Goal: Transaction & Acquisition: Book appointment/travel/reservation

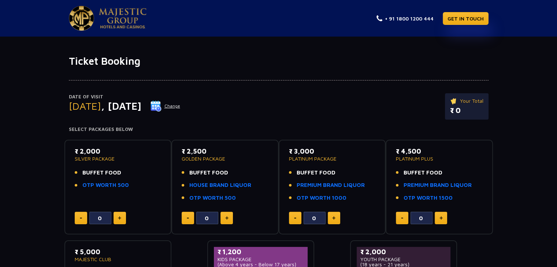
click at [315, 127] on h4 "Select Packages Below" at bounding box center [278, 130] width 419 height 6
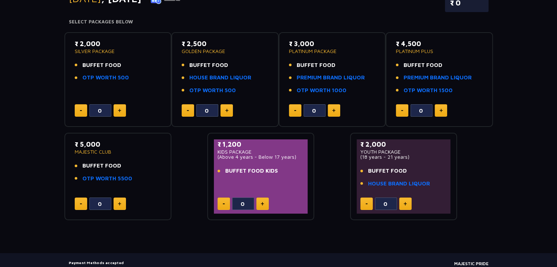
scroll to position [148, 0]
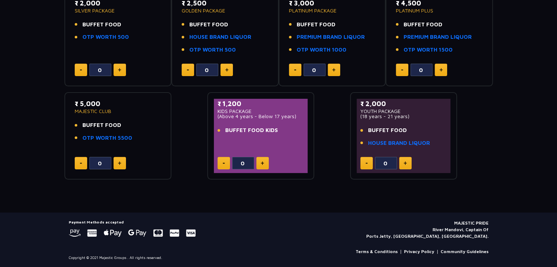
click at [214, 190] on div "Ticket Booking Date of Visit [DATE] Change Your Total ₹ 0 Select Packages Below…" at bounding box center [278, 60] width 557 height 306
click at [176, 142] on div "₹ 2,000 SILVER PACKAGE BUFFET FOOD OTP WORTH 500 0 ₹ 2,500 GOLDEN PACKAGE BUFFE…" at bounding box center [278, 83] width 428 height 194
click at [186, 135] on div "₹ 2,000 SILVER PACKAGE BUFFET FOOD OTP WORTH 500 0 ₹ 2,500 GOLDEN PACKAGE BUFFE…" at bounding box center [278, 83] width 428 height 194
click at [187, 134] on div "₹ 2,000 SILVER PACKAGE BUFFET FOOD OTP WORTH 500 0 ₹ 2,500 GOLDEN PACKAGE BUFFE…" at bounding box center [278, 83] width 428 height 194
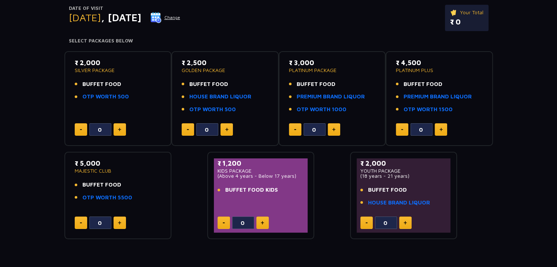
scroll to position [73, 0]
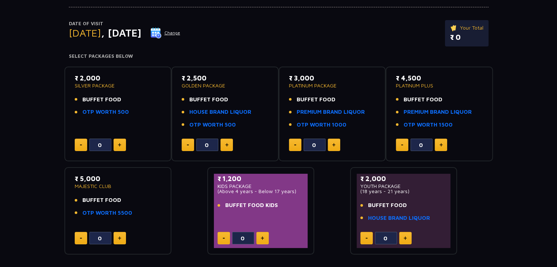
click at [324, 193] on div "₹ 2,000 SILVER PACKAGE BUFFET FOOD OTP WORTH 500 0 ₹ 2,500 GOLDEN PACKAGE BUFFE…" at bounding box center [278, 158] width 428 height 194
click at [198, 201] on div "₹ 2,000 SILVER PACKAGE BUFFET FOOD OTP WORTH 500 0 ₹ 2,500 GOLDEN PACKAGE BUFFE…" at bounding box center [278, 158] width 428 height 194
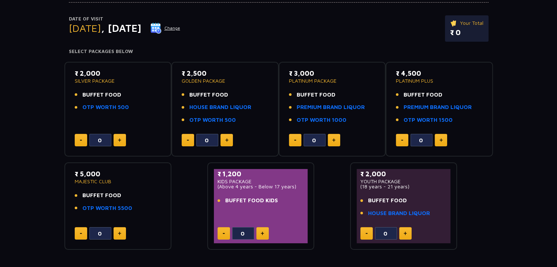
scroll to position [0, 0]
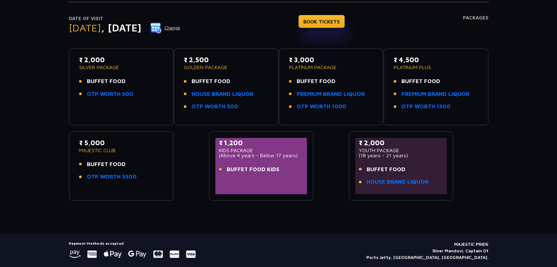
scroll to position [63, 0]
